Goal: Information Seeking & Learning: Check status

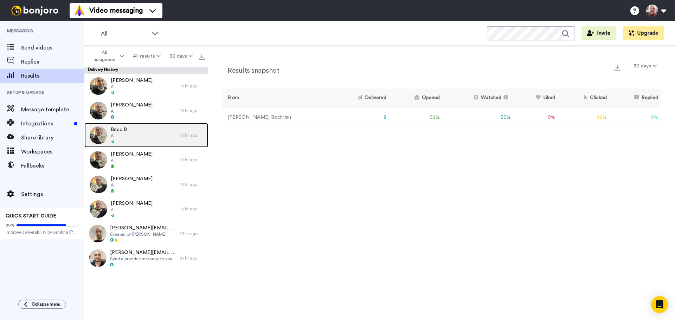
click at [142, 141] on div "Becc B A" at bounding box center [132, 135] width 96 height 25
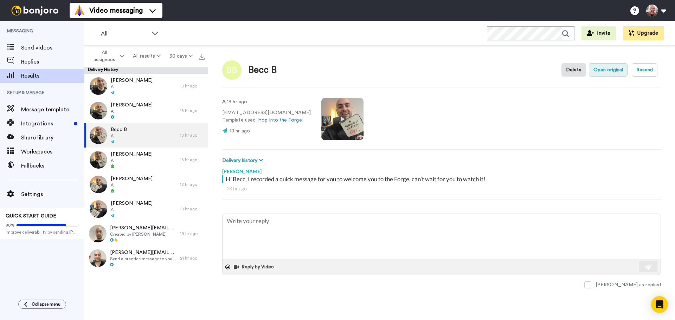
click at [614, 65] on button "Open original" at bounding box center [608, 69] width 39 height 13
type textarea "x"
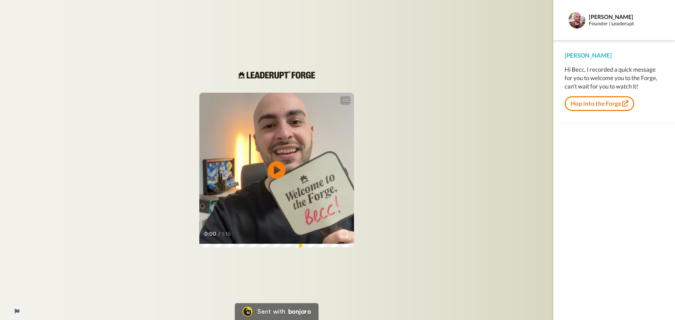
click at [100, 32] on div "CC Play/Pause 0:00 / 1:15" at bounding box center [276, 160] width 553 height 320
